Goal: Task Accomplishment & Management: Use online tool/utility

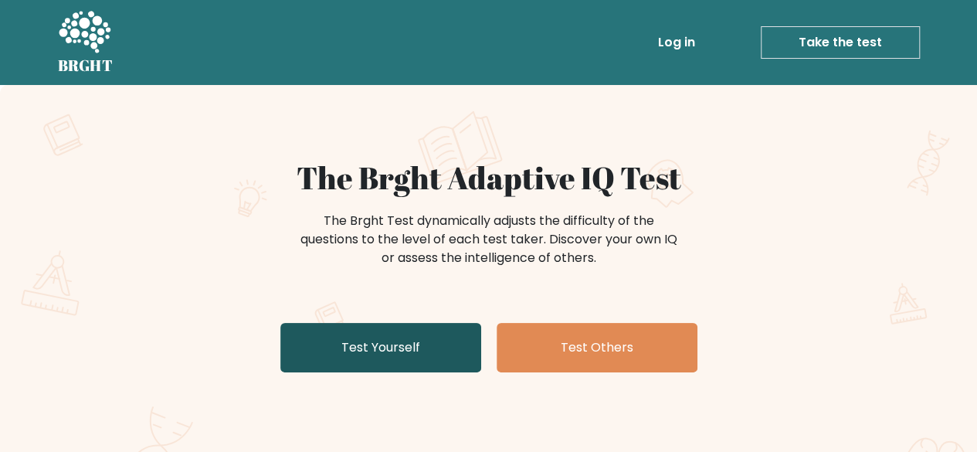
click at [405, 338] on link "Test Yourself" at bounding box center [380, 347] width 201 height 49
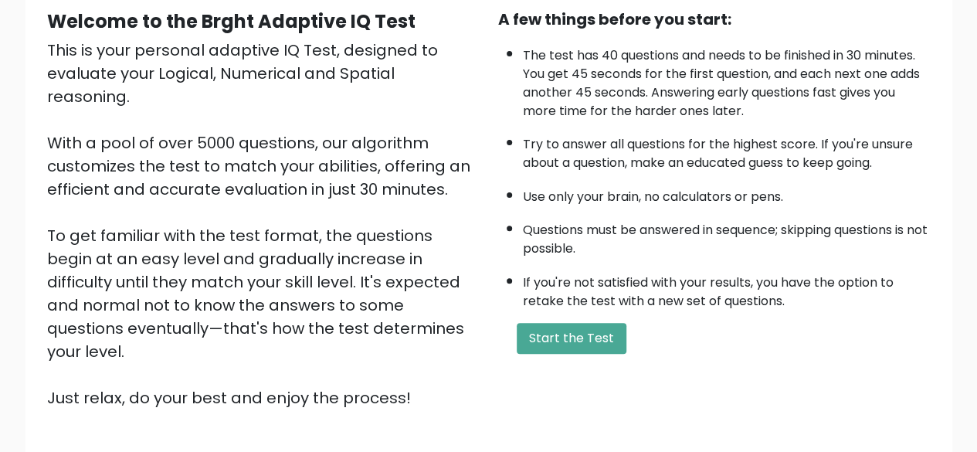
scroll to position [255, 0]
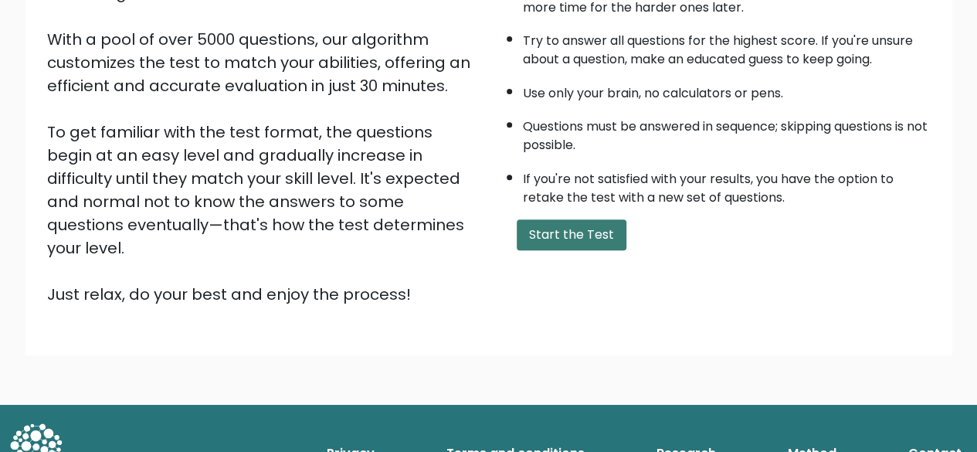
click at [591, 235] on button "Start the Test" at bounding box center [572, 234] width 110 height 31
click at [588, 225] on button "Start the Test" at bounding box center [572, 234] width 110 height 31
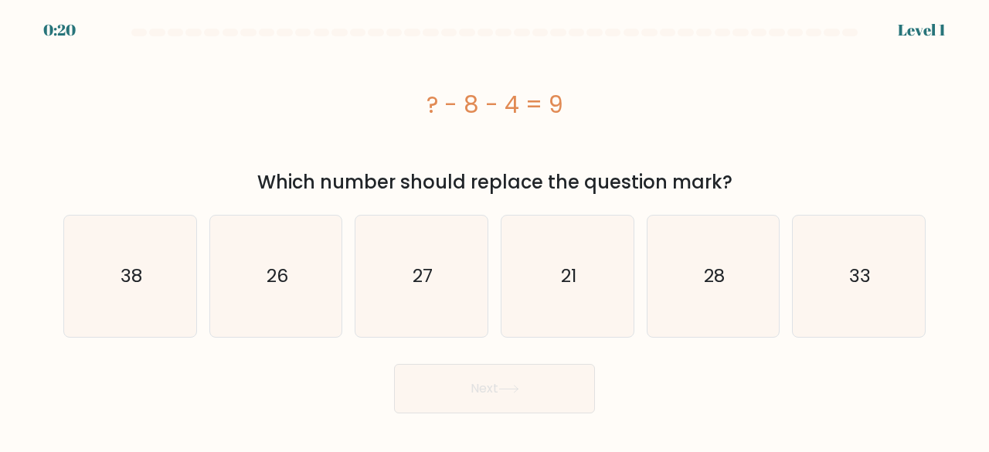
click at [919, 31] on div at bounding box center [494, 36] width 881 height 14
